Goal: Information Seeking & Learning: Find specific fact

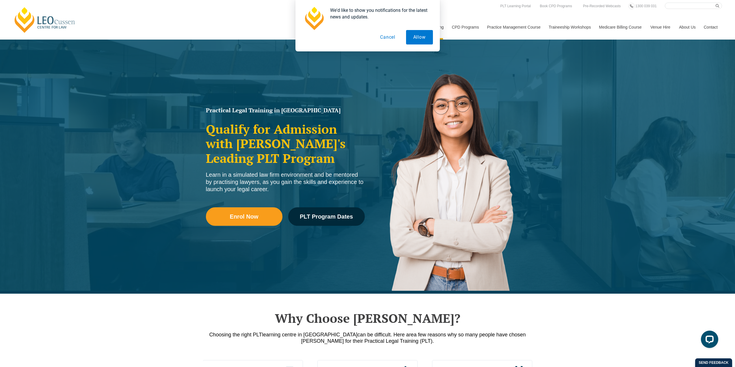
click at [397, 36] on button "Cancel" at bounding box center [388, 37] width 30 height 14
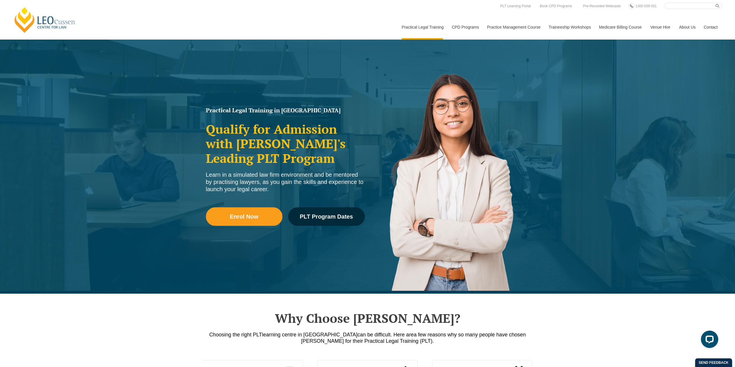
click at [690, 10] on nav "Practical Legal Training Our Practical Legal Training Program Program Dates & F…" at bounding box center [559, 24] width 324 height 31
click at [691, 8] on input "Search here" at bounding box center [692, 6] width 57 height 6
type input "trust"
click at [715, 3] on button "submit" at bounding box center [718, 6] width 6 height 6
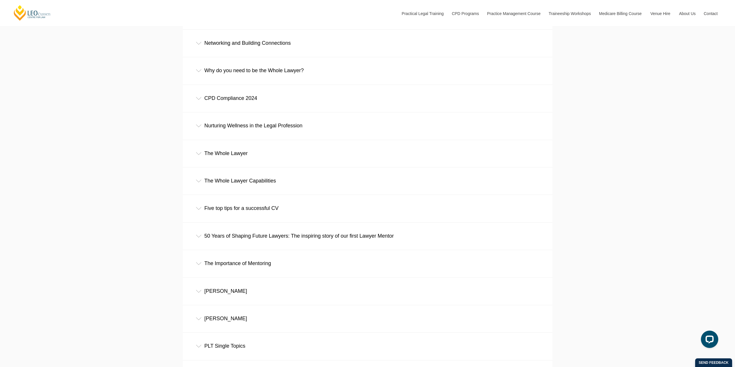
scroll to position [577, 0]
